Goal: Task Accomplishment & Management: Manage account settings

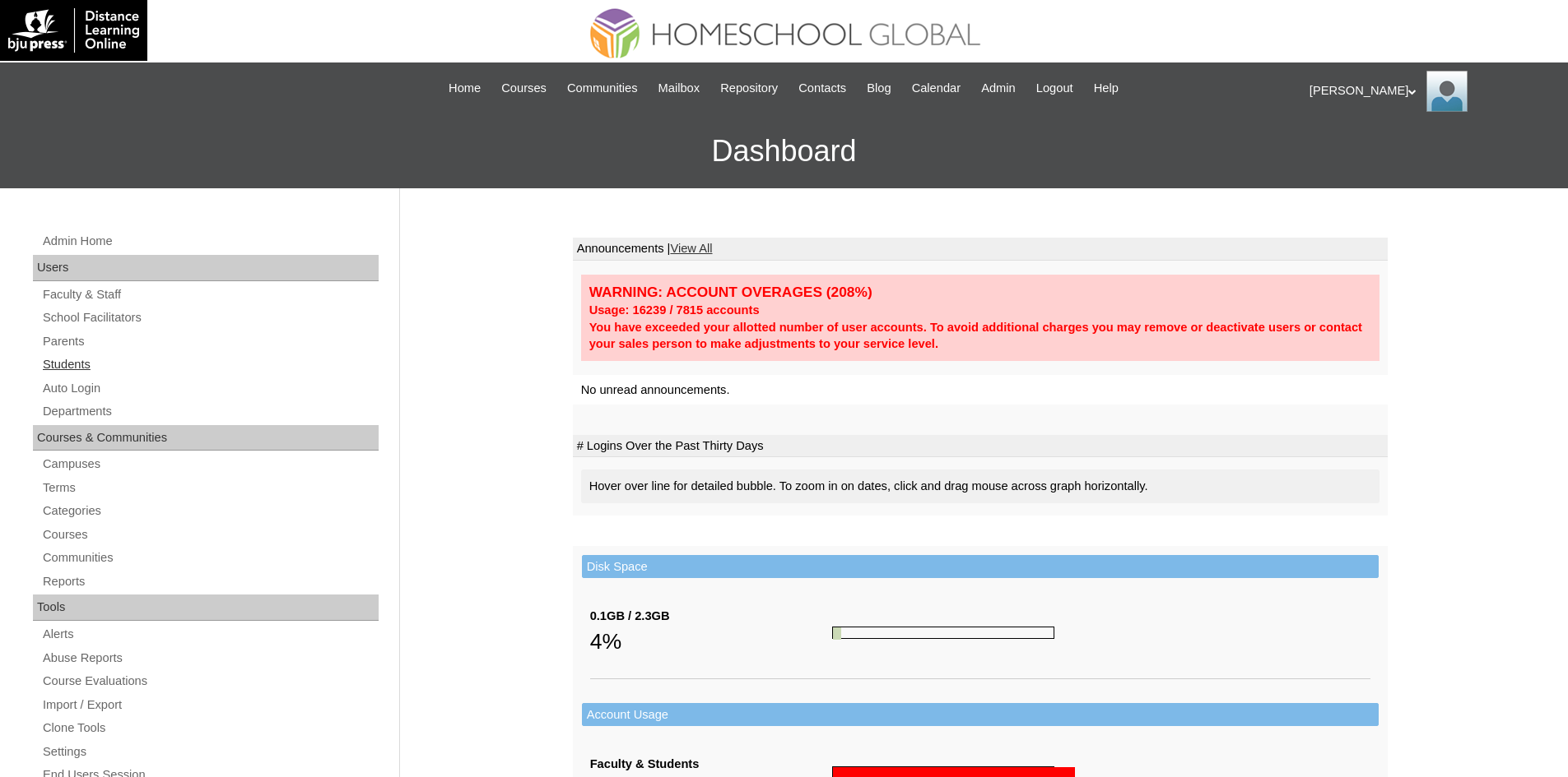
drag, startPoint x: 72, startPoint y: 361, endPoint x: 536, endPoint y: 211, distance: 487.6
click at [72, 360] on link "Students" at bounding box center [209, 365] width 337 height 21
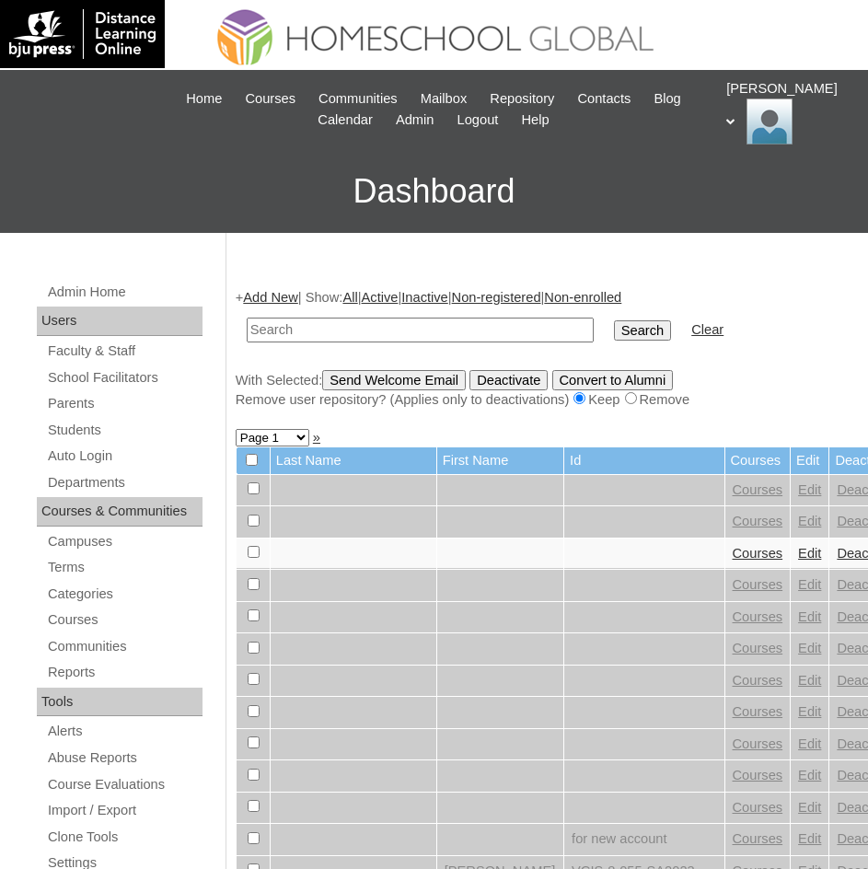
paste input "Nataniel Rodrigo"
type input "Nataniel Rodrigo"
click at [614, 331] on input "Search" at bounding box center [642, 330] width 57 height 20
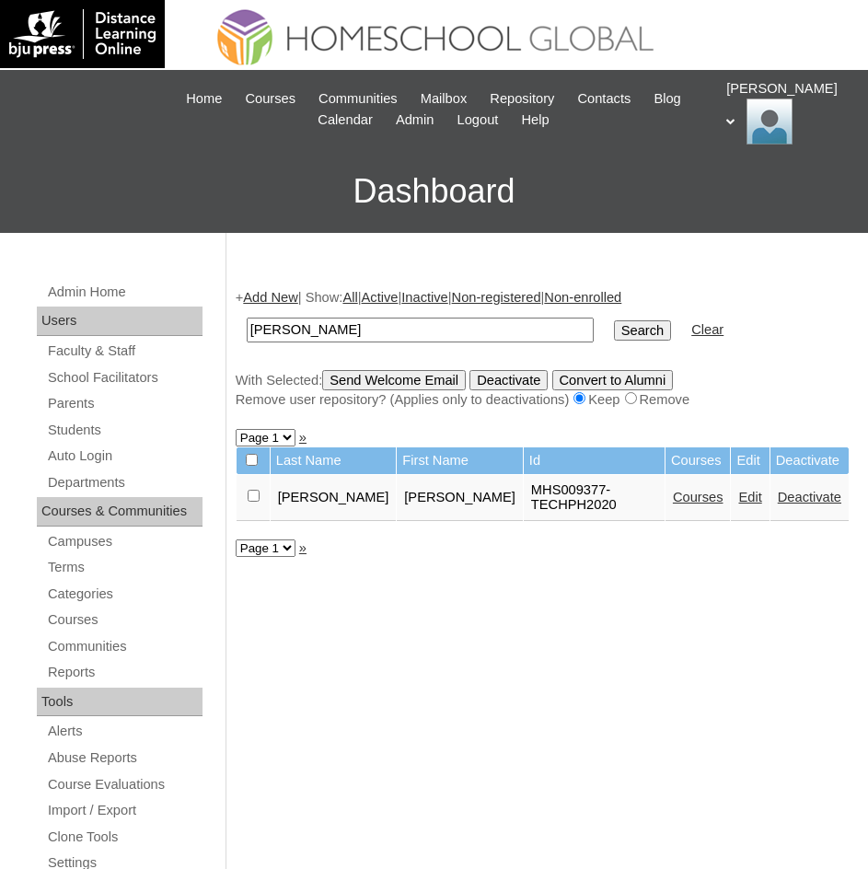
click at [687, 489] on link "Courses" at bounding box center [698, 496] width 51 height 15
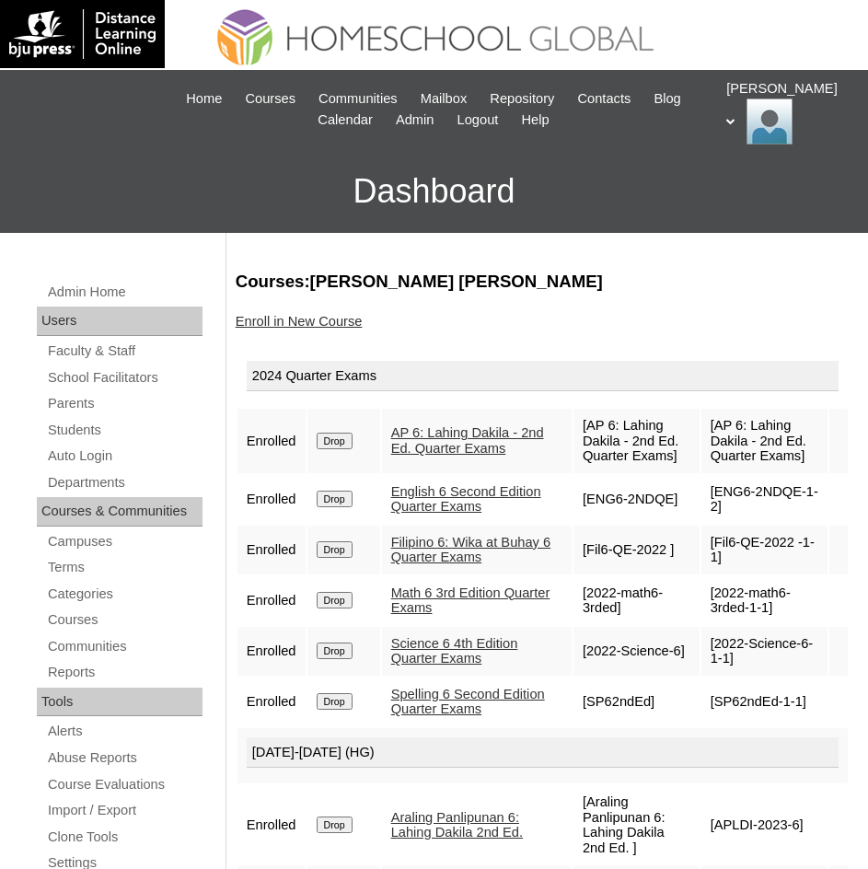
click at [423, 565] on link "Filipino 6: Wika at Buhay 6 Quarter Exams" at bounding box center [471, 550] width 160 height 30
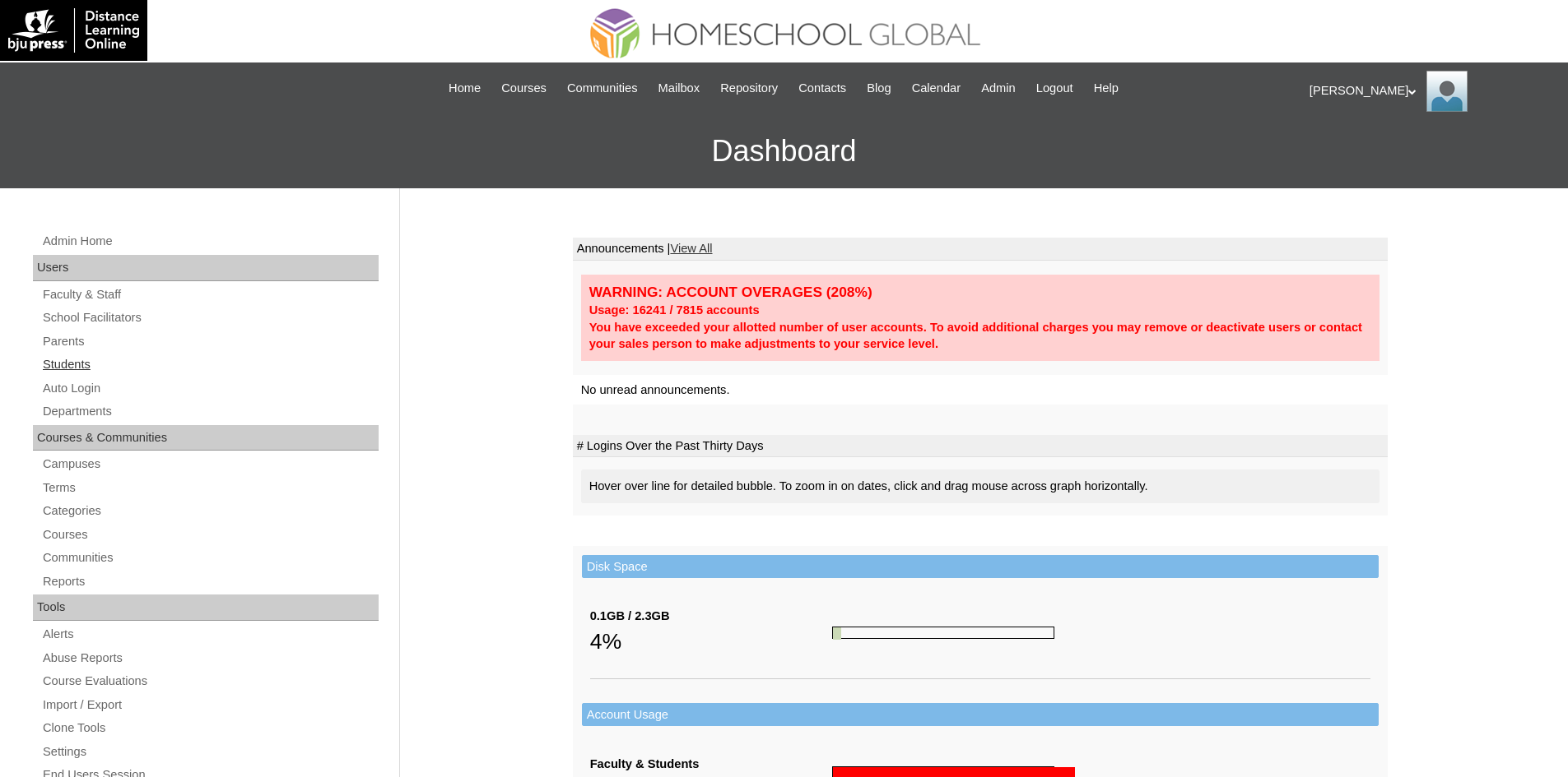
click at [64, 361] on link "Students" at bounding box center [209, 365] width 337 height 21
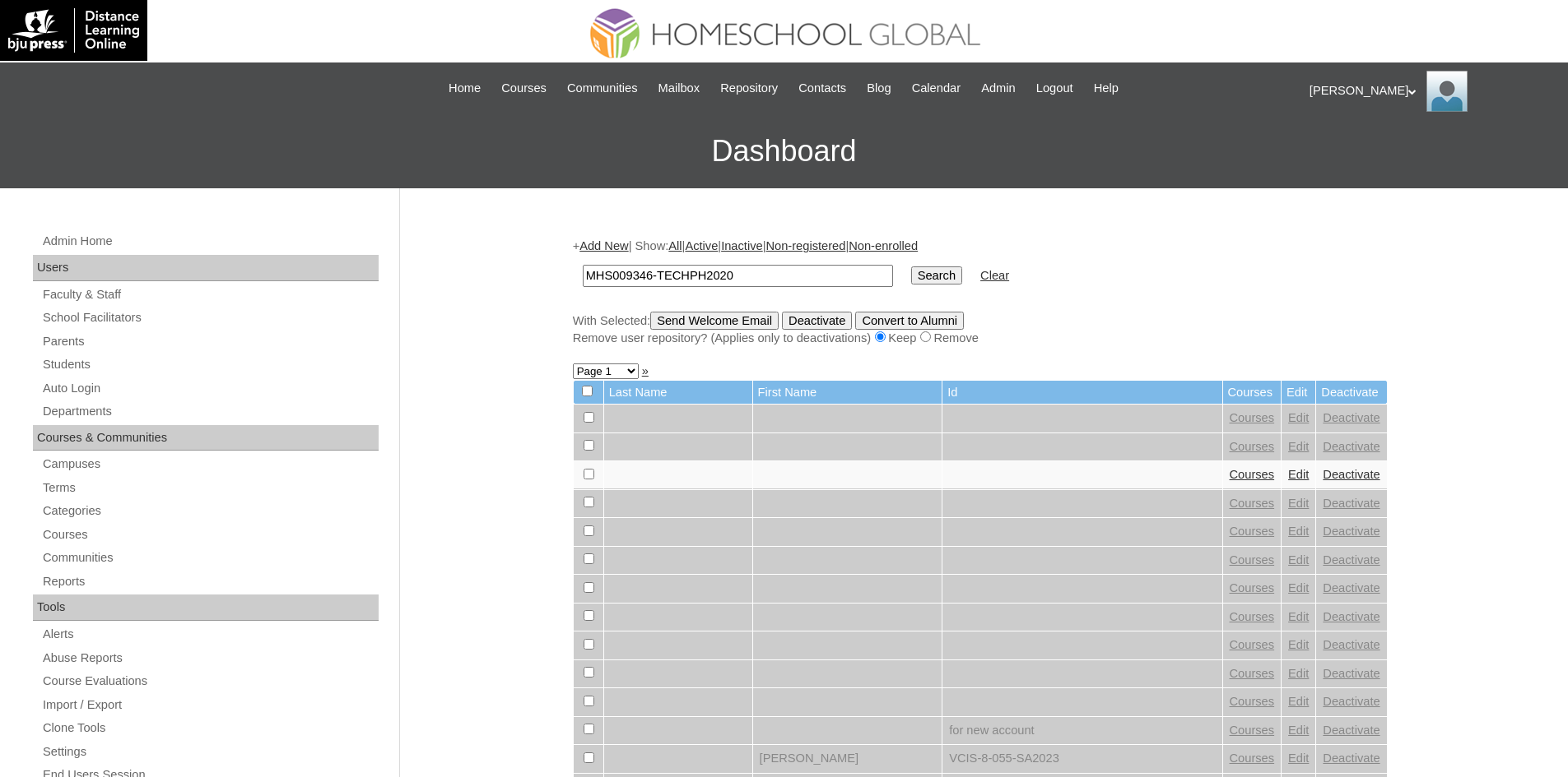
type input "MHS009346-TECHPH2020"
click at [911, 280] on input "Search" at bounding box center [937, 275] width 51 height 18
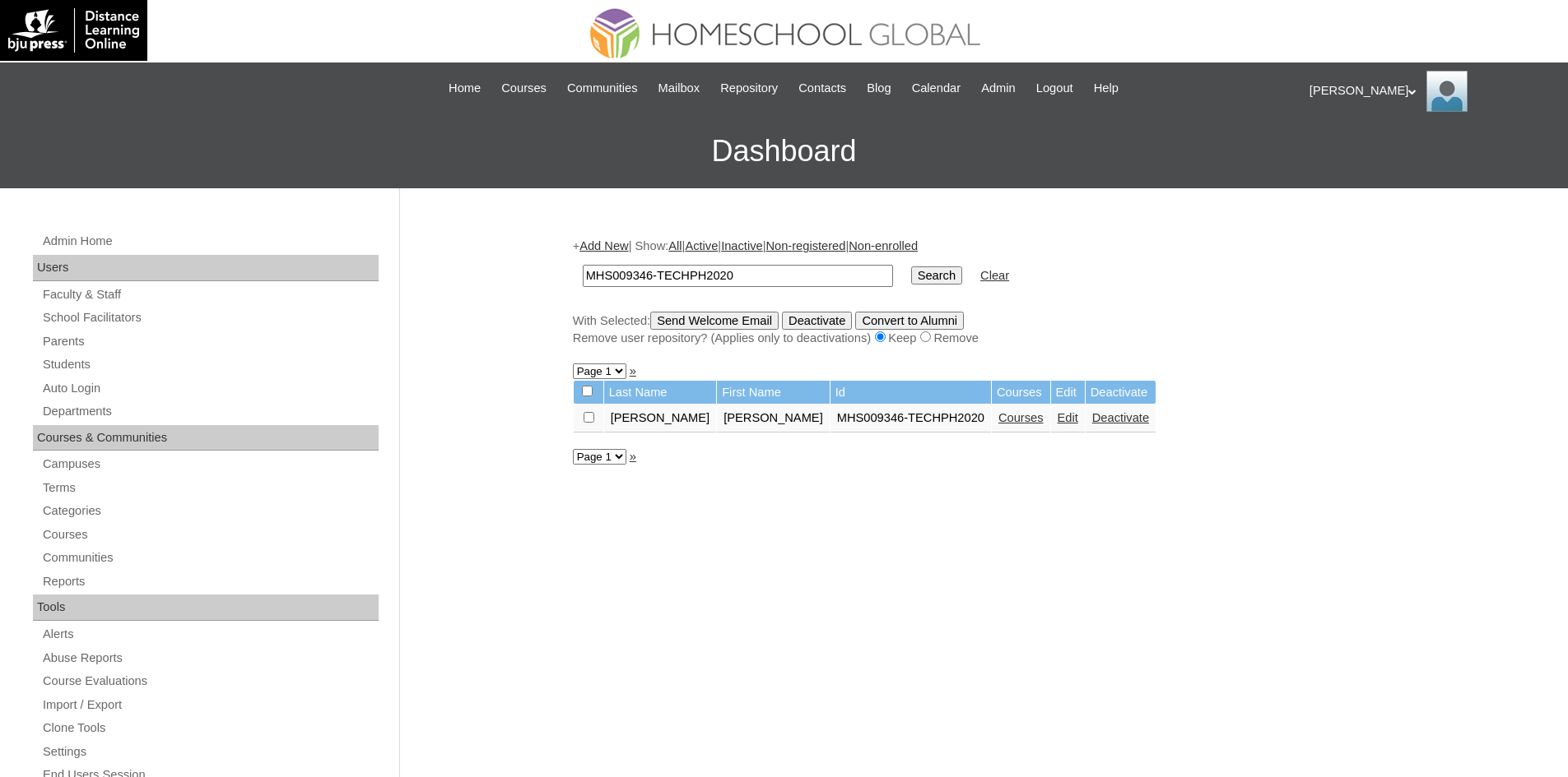
click at [1057, 417] on link "Edit" at bounding box center [1067, 418] width 21 height 13
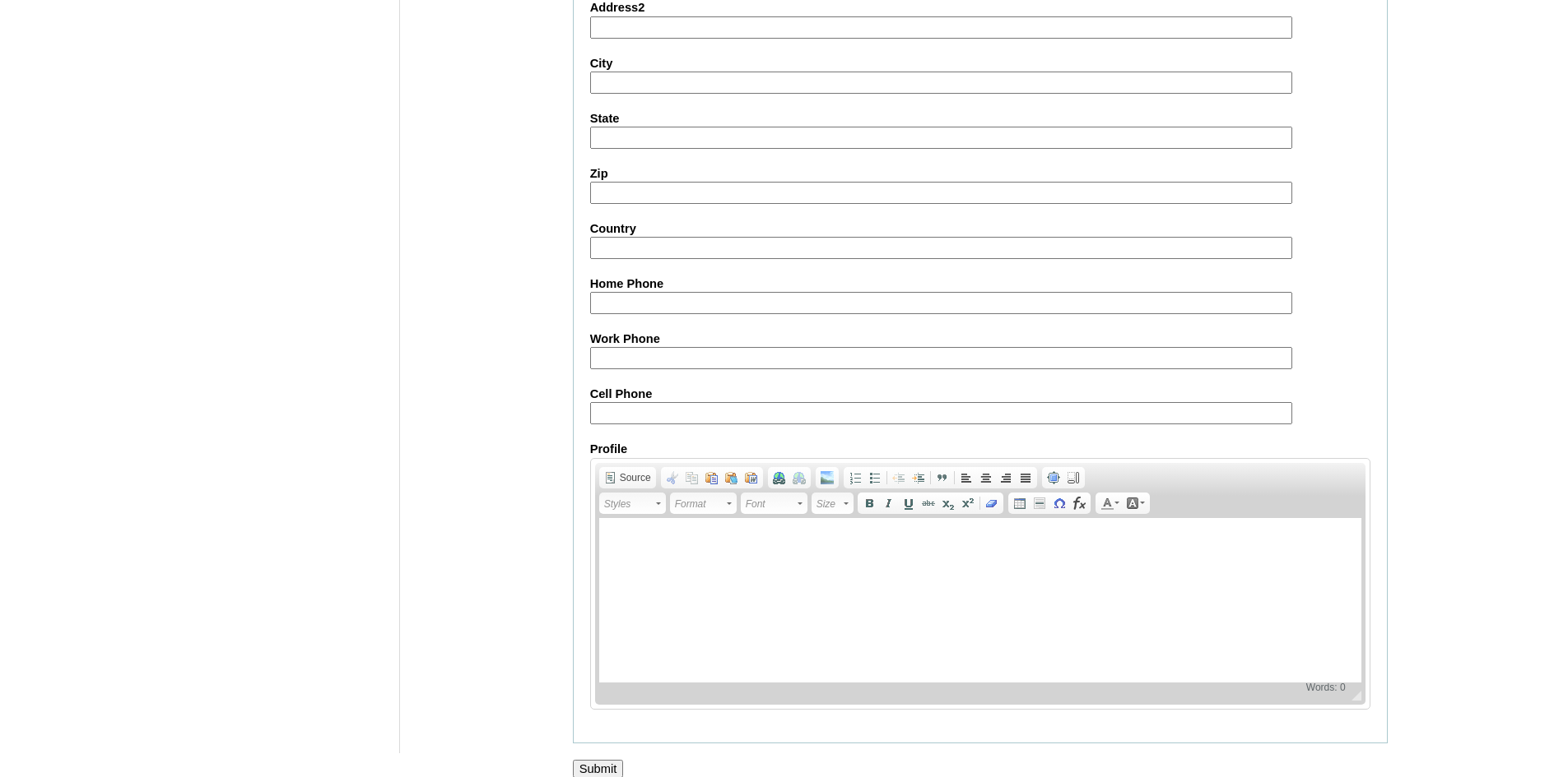
scroll to position [1729, 0]
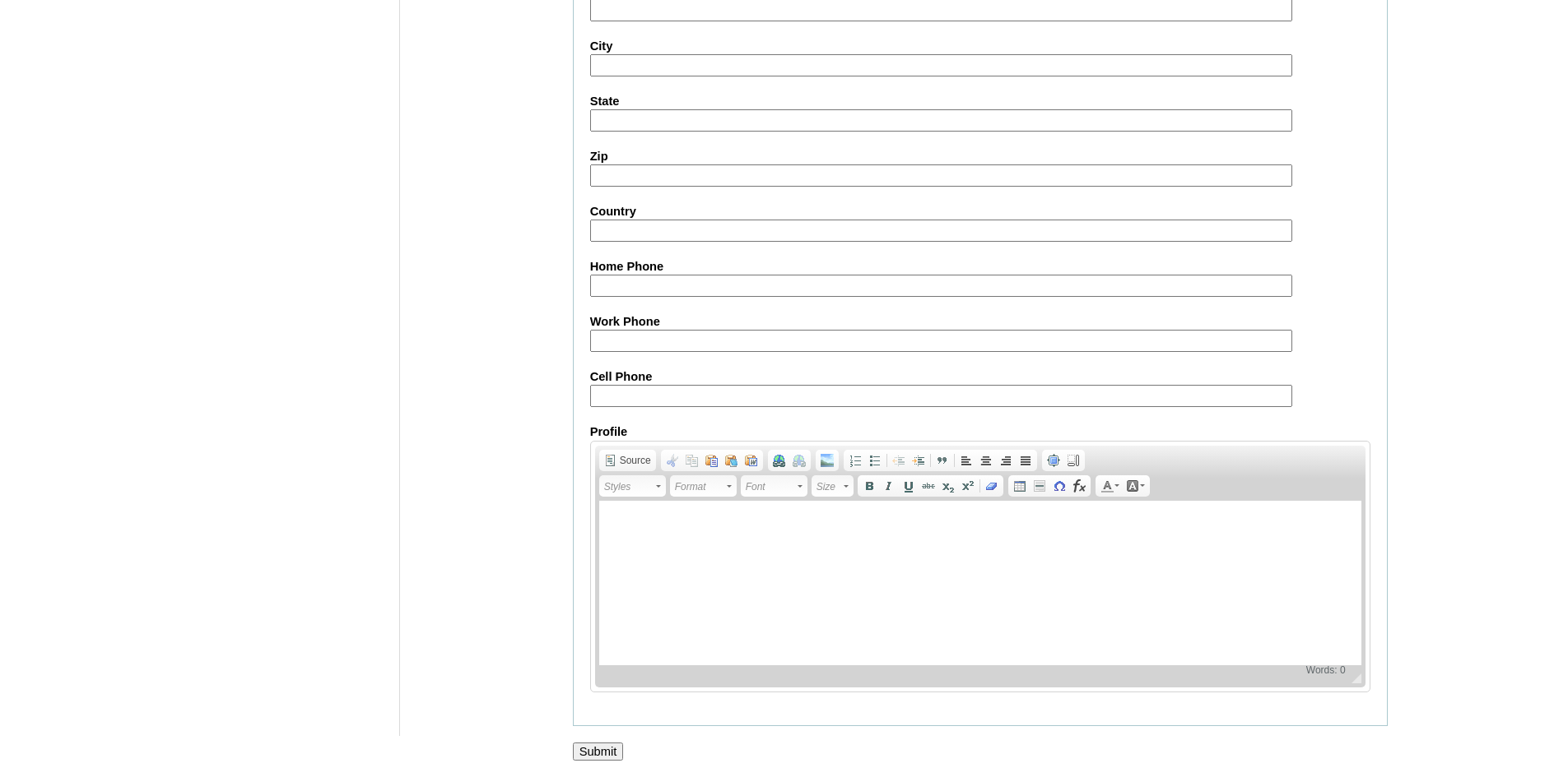
click at [573, 747] on input "Submit" at bounding box center [598, 752] width 51 height 18
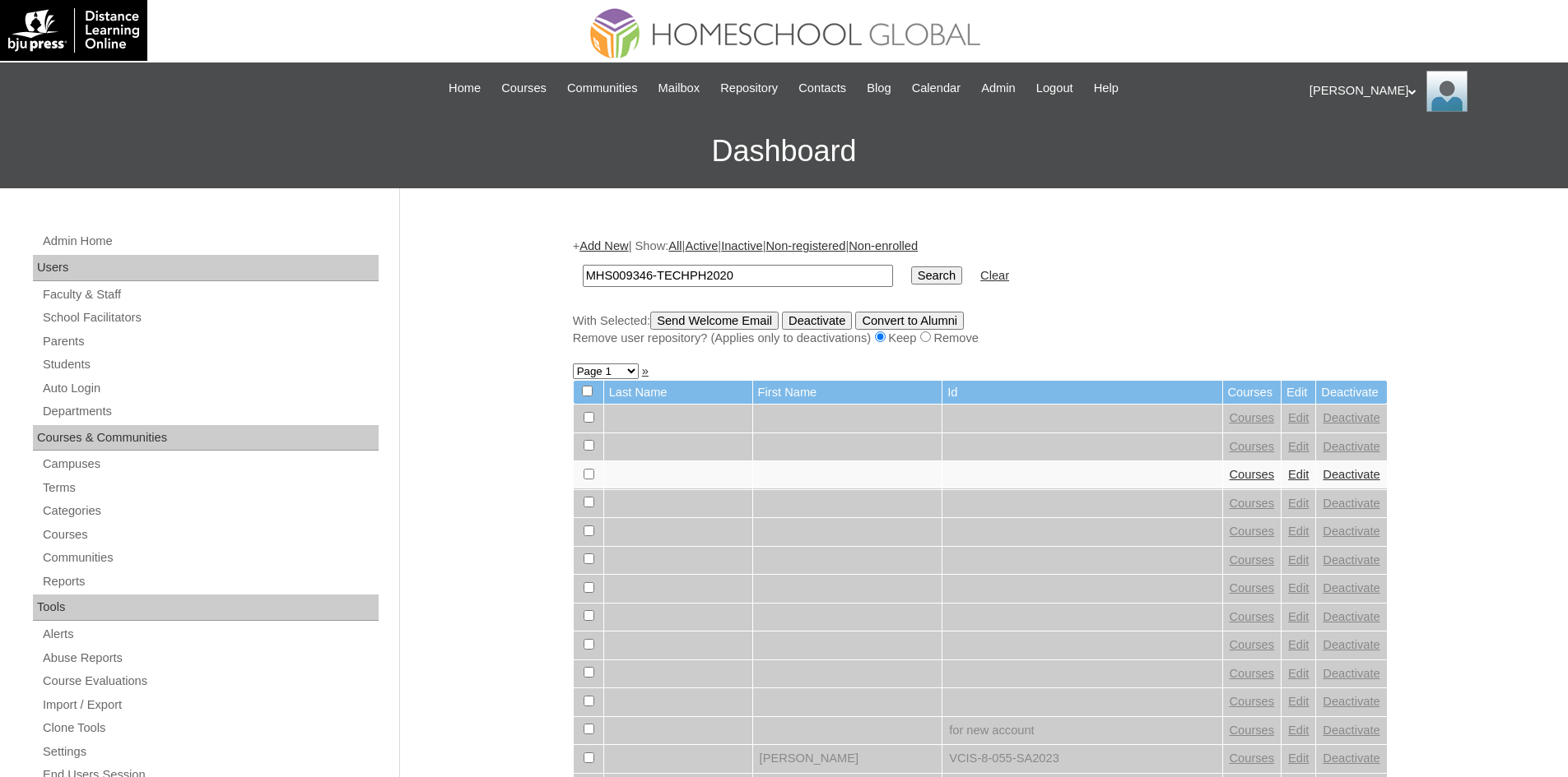
type input "MHS009346-TECHPH2020"
click at [911, 275] on input "Search" at bounding box center [937, 275] width 51 height 18
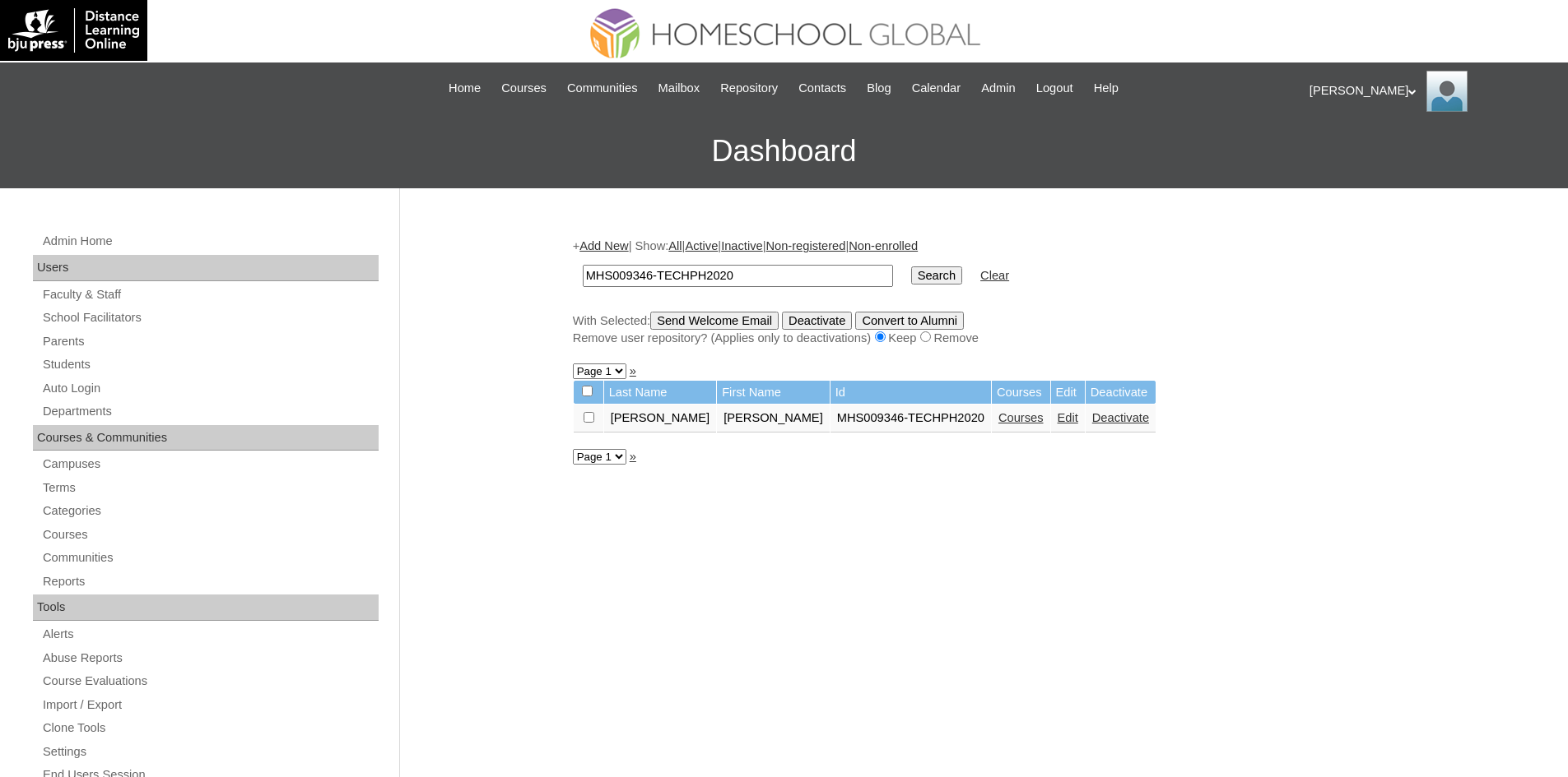
click at [998, 419] on link "Courses" at bounding box center [1021, 418] width 46 height 13
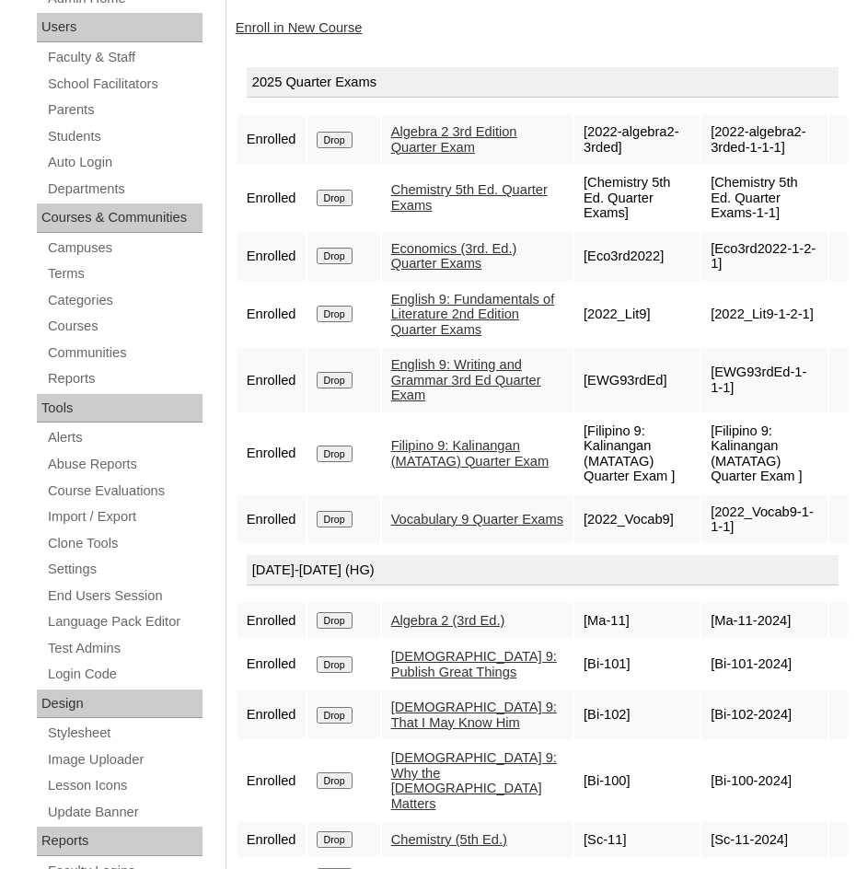
scroll to position [192, 0]
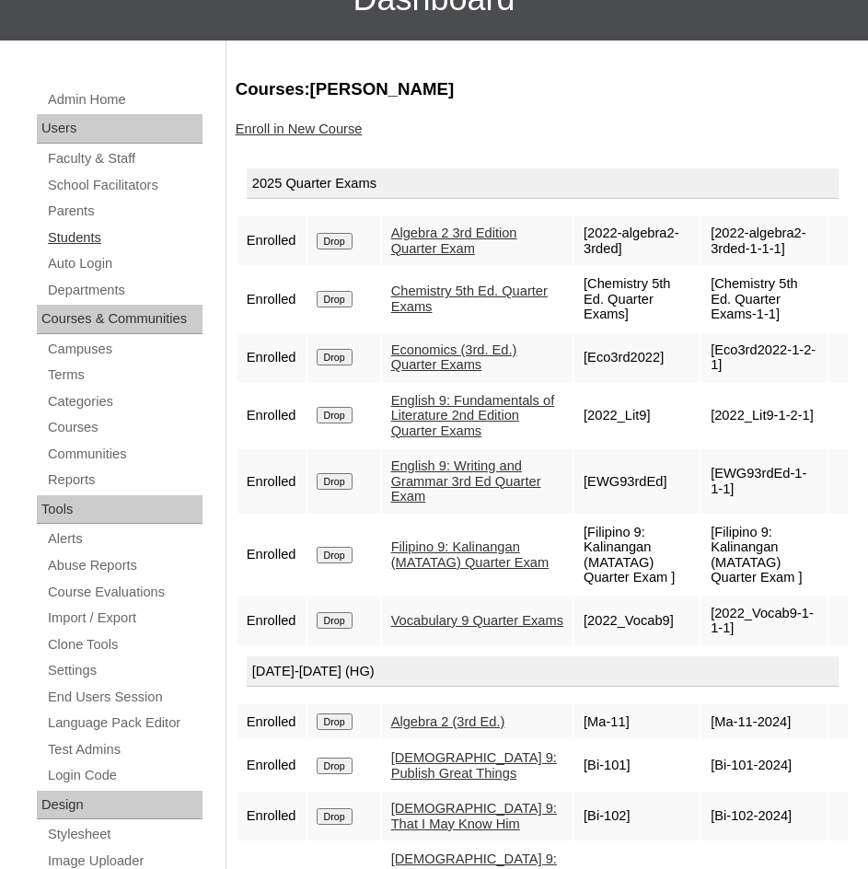
click at [84, 235] on link "Students" at bounding box center [124, 237] width 156 height 23
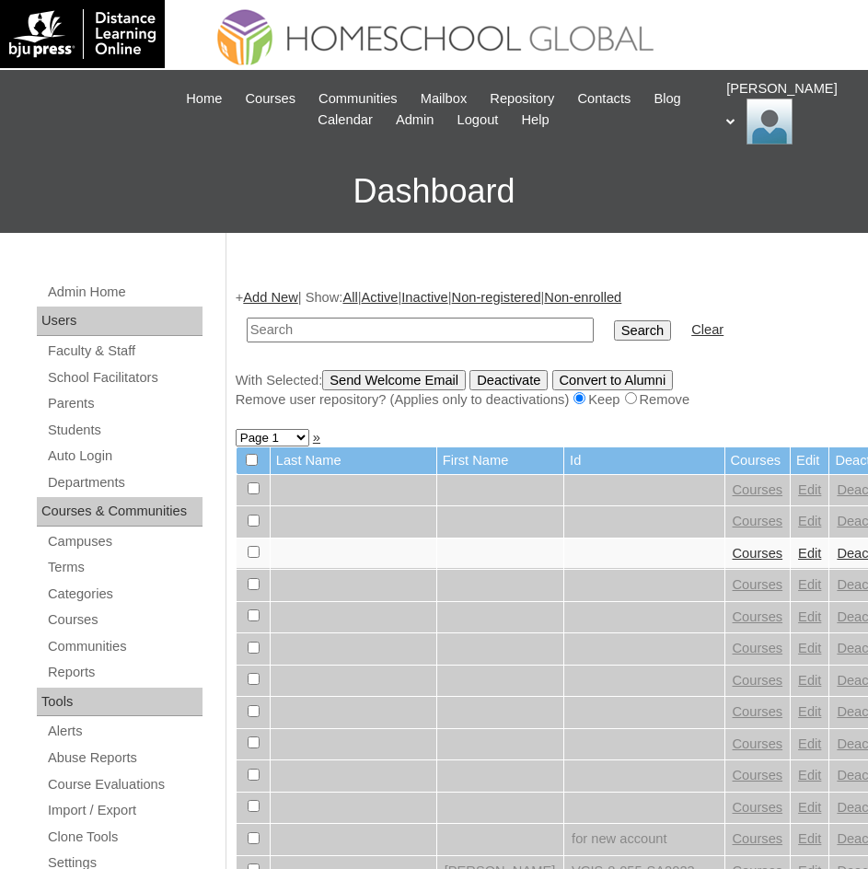
paste input "MHS009347-TECHPH2020"
type input "MHS009347-TECHPH2020"
click at [614, 332] on input "Search" at bounding box center [642, 330] width 57 height 20
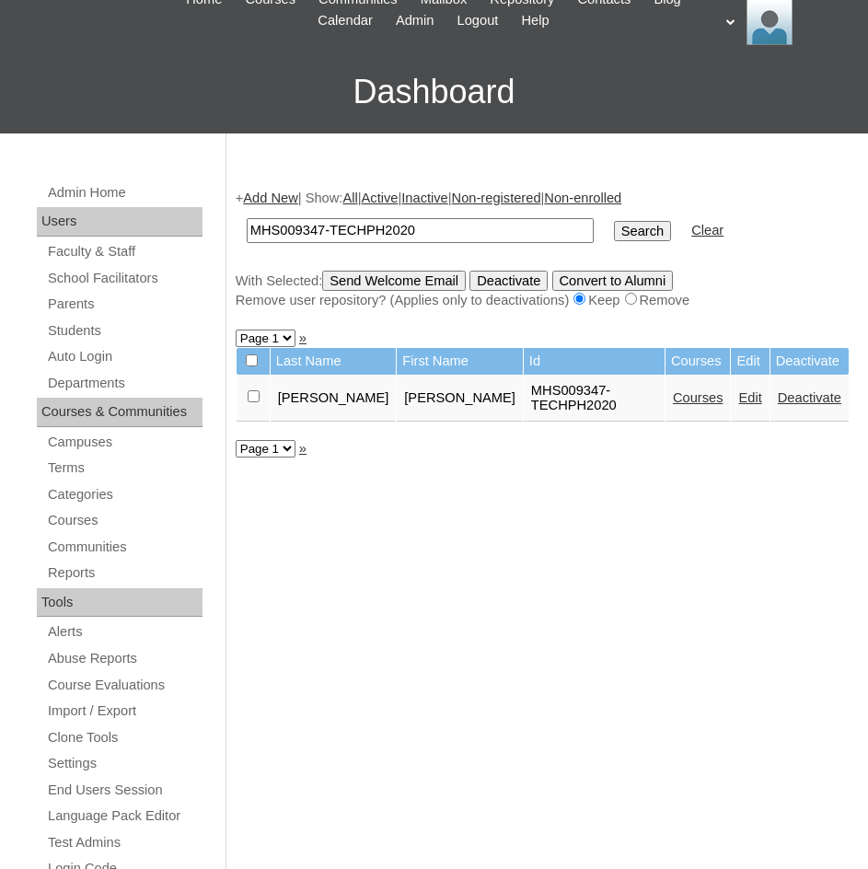
scroll to position [184, 0]
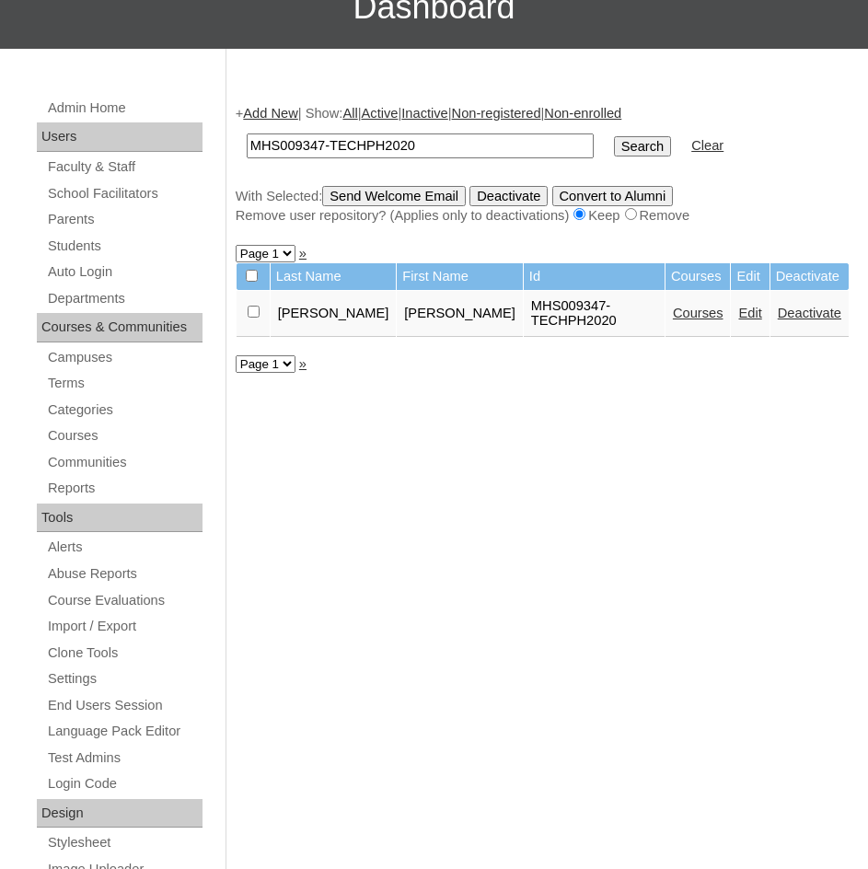
click at [680, 311] on link "Courses" at bounding box center [698, 312] width 51 height 15
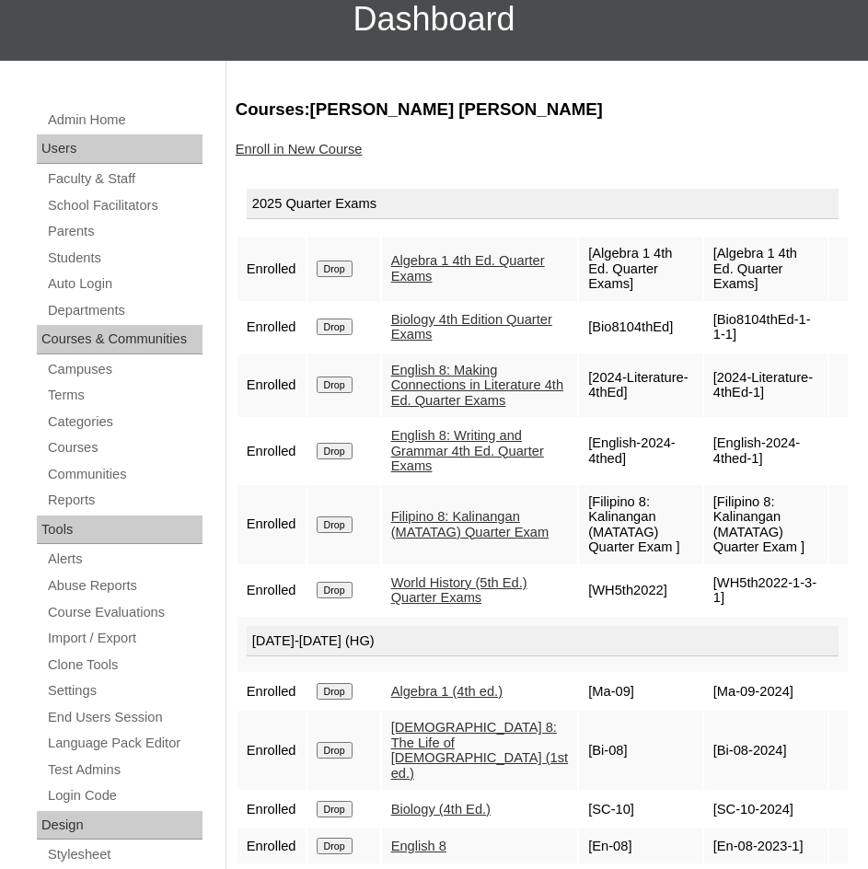
scroll to position [100, 0]
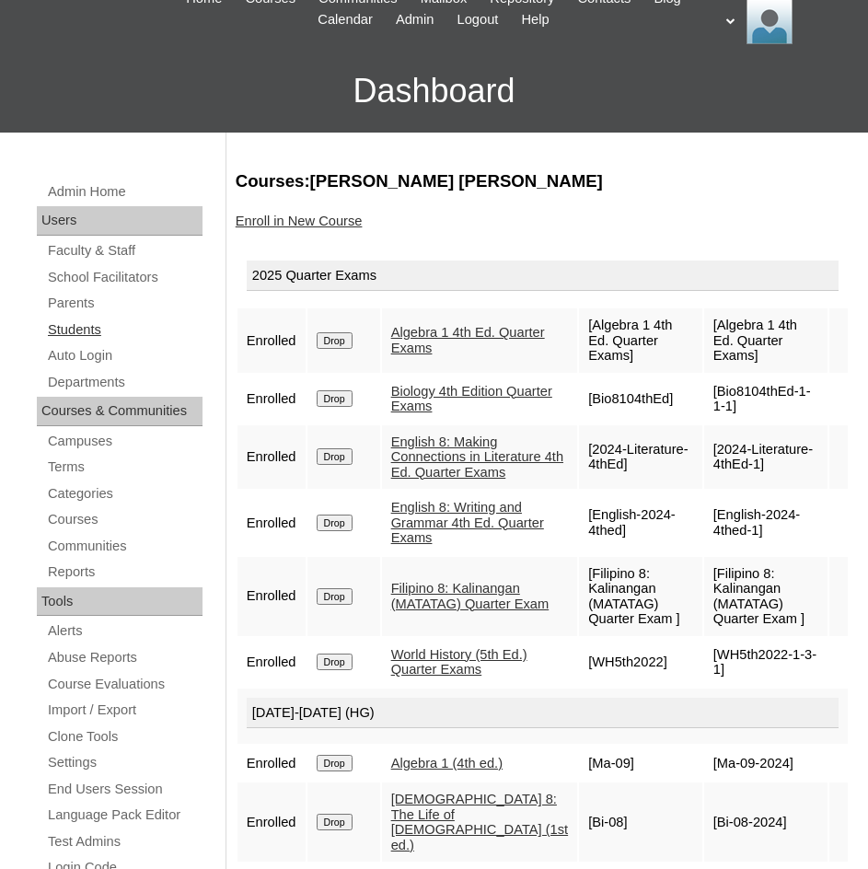
click at [92, 327] on link "Students" at bounding box center [124, 329] width 156 height 23
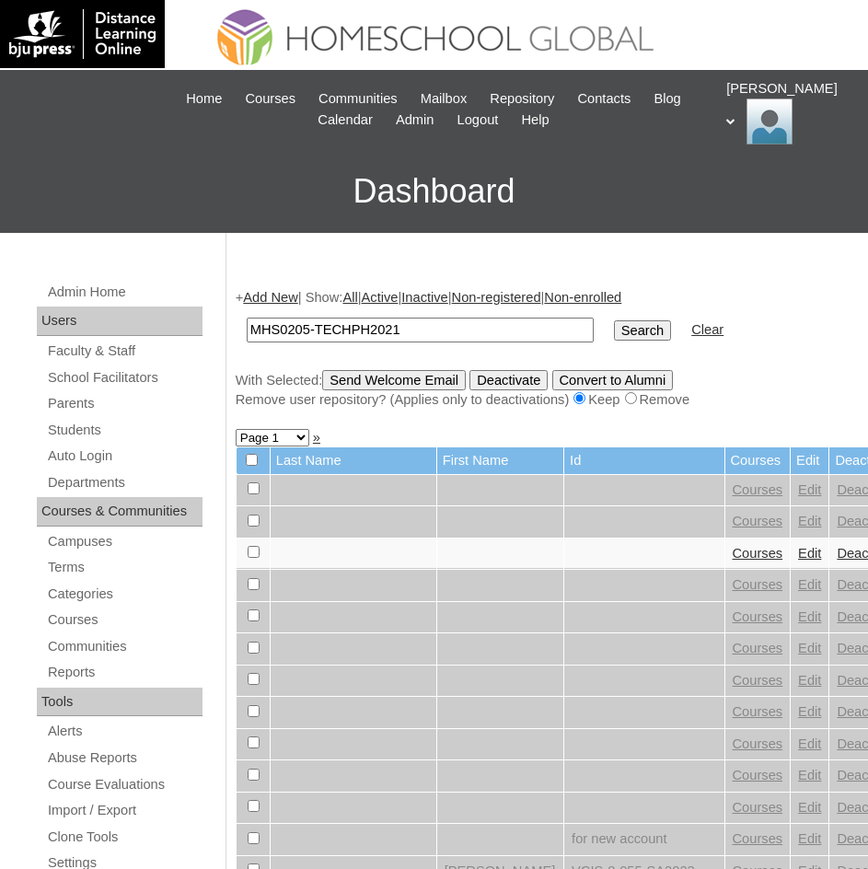
type input "MHS0205-TECHPH2021"
click at [614, 336] on input "Search" at bounding box center [642, 330] width 57 height 20
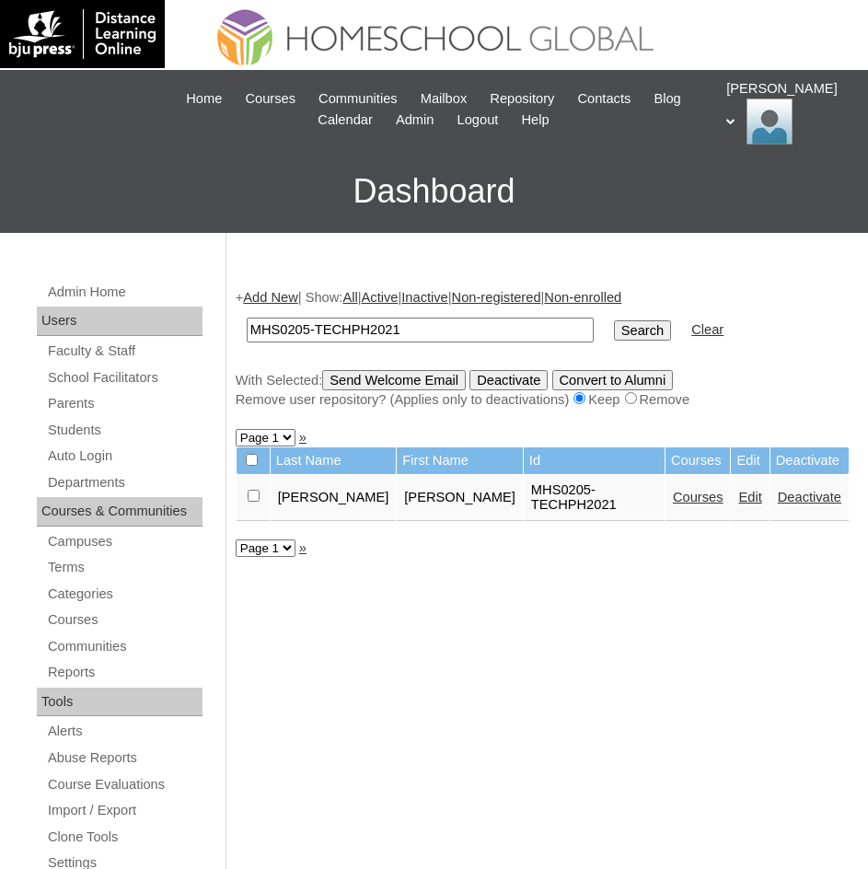
click at [738, 489] on link "Edit" at bounding box center [749, 496] width 23 height 15
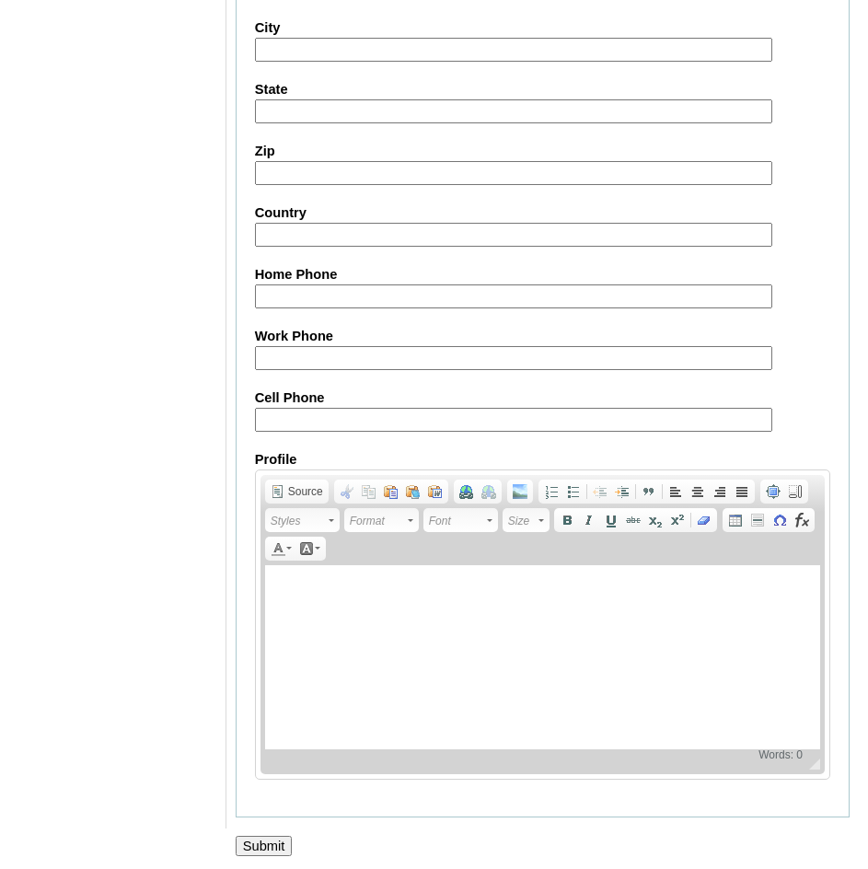
scroll to position [2014, 0]
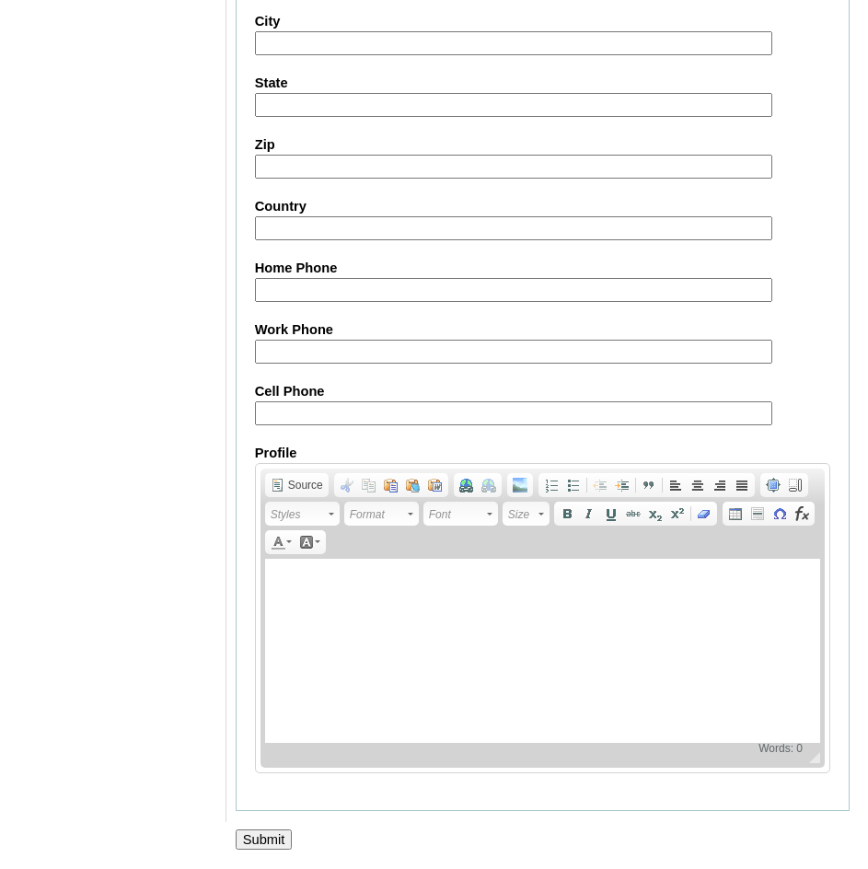
click at [265, 842] on input "Submit" at bounding box center [264, 839] width 57 height 20
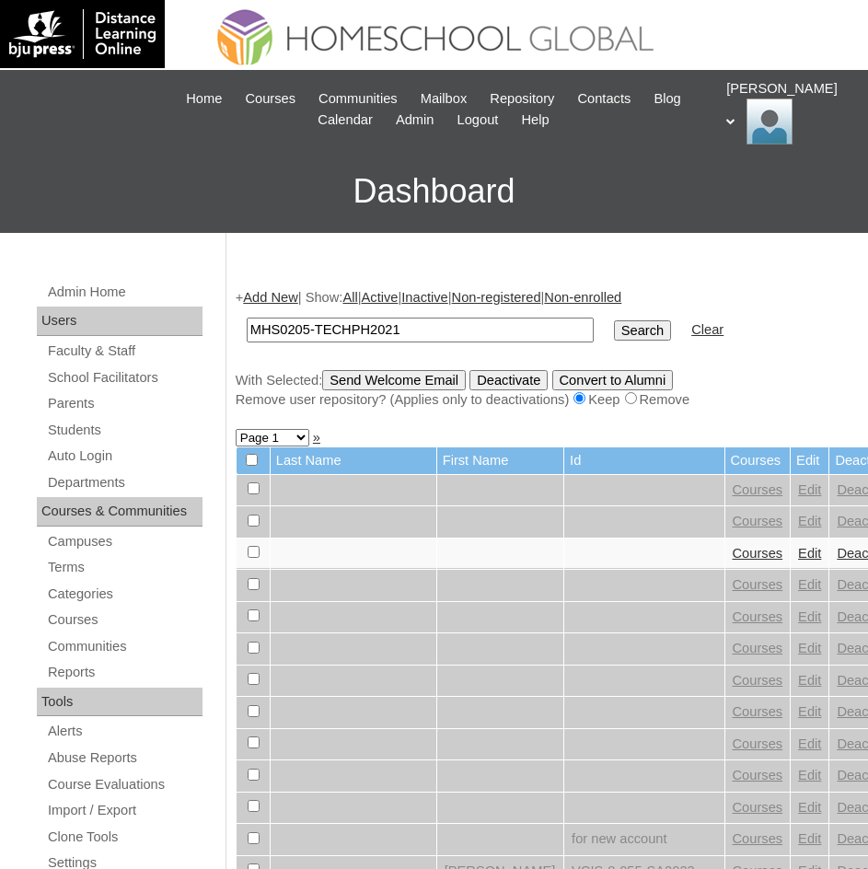
type input "MHS0205-TECHPH2021"
click at [614, 322] on input "Search" at bounding box center [642, 330] width 57 height 20
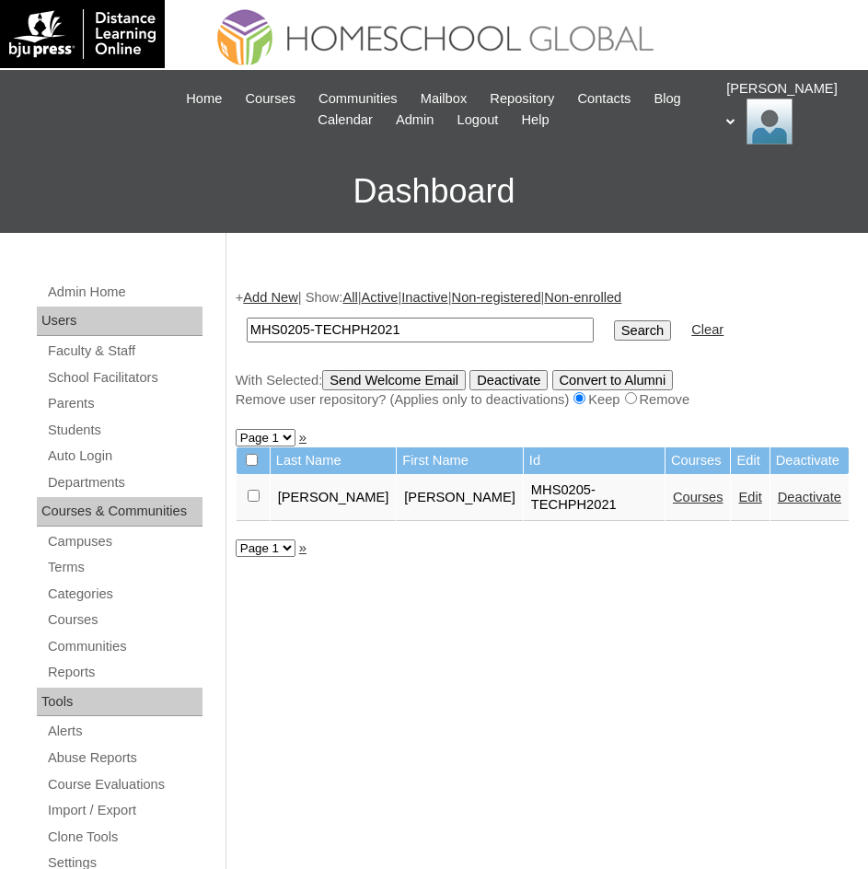
click at [673, 494] on link "Courses" at bounding box center [698, 496] width 51 height 15
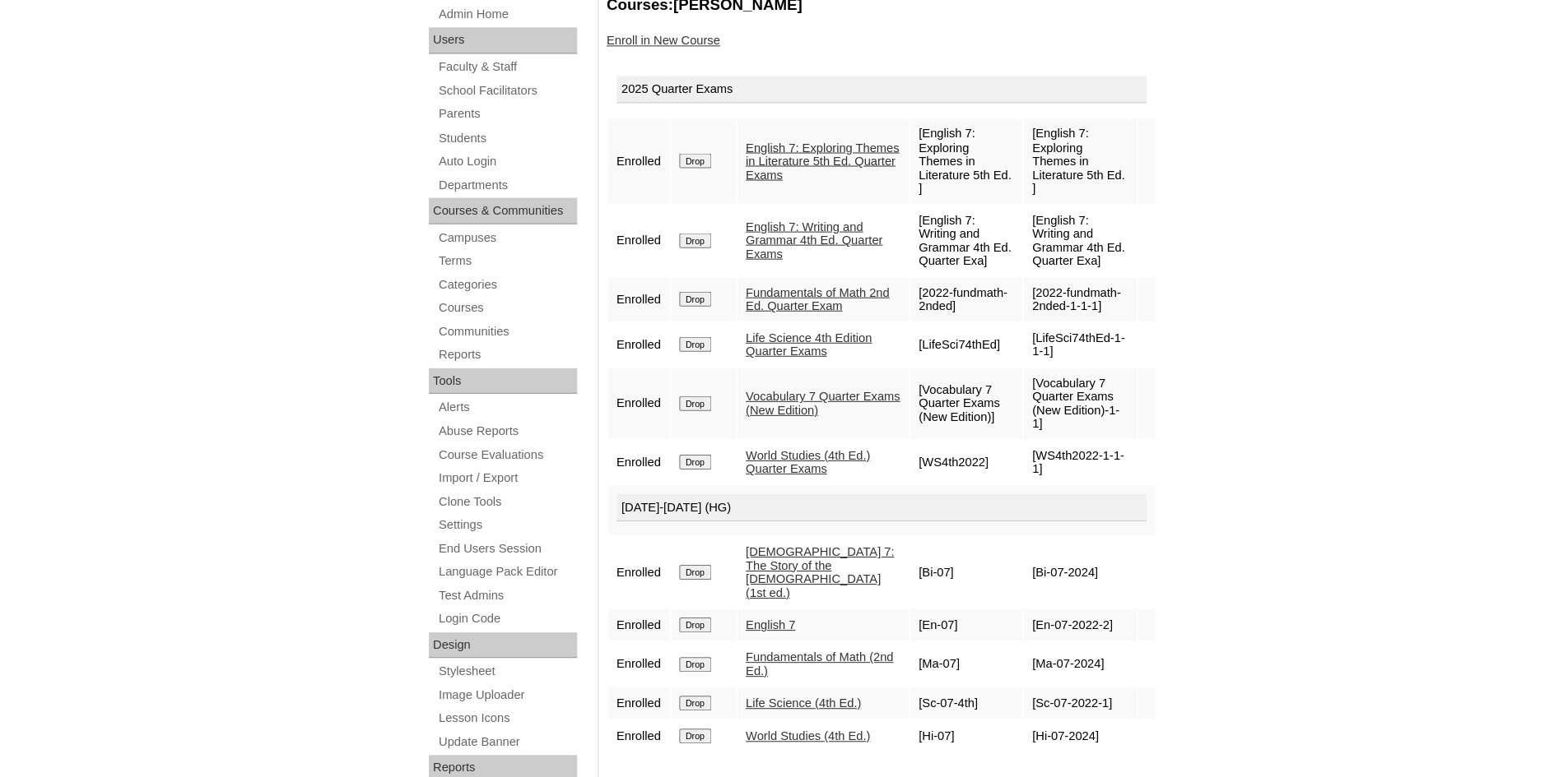
scroll to position [227, 0]
